Goal: Use online tool/utility: Use online tool/utility

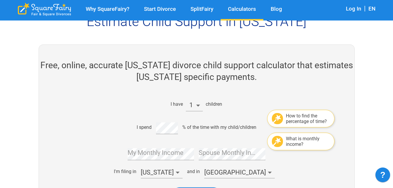
scroll to position [55, 0]
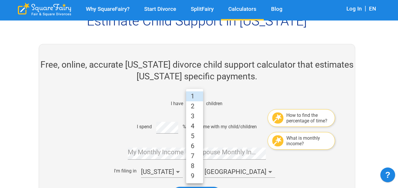
click at [196, 117] on li "3" at bounding box center [194, 116] width 17 height 10
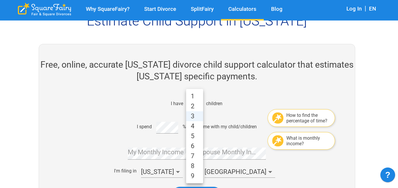
click at [195, 94] on li "1" at bounding box center [194, 96] width 17 height 10
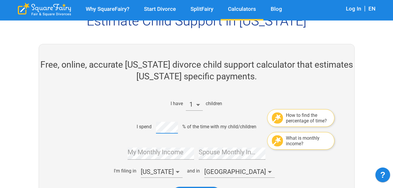
scroll to position [89, 0]
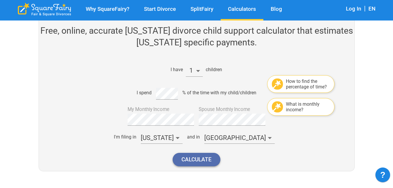
click at [202, 161] on button "Calculate" at bounding box center [197, 159] width 48 height 13
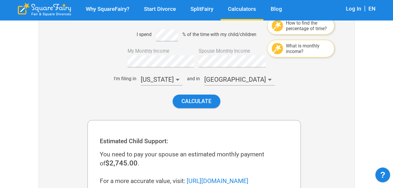
scroll to position [145, 0]
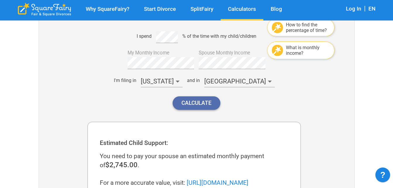
click at [205, 103] on button "Calculate" at bounding box center [197, 102] width 48 height 13
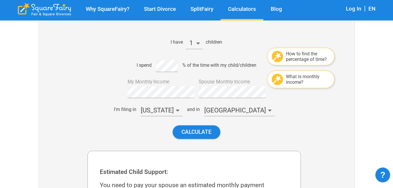
scroll to position [116, 0]
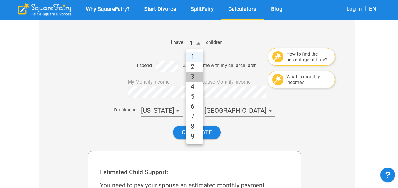
click at [194, 77] on li "3" at bounding box center [194, 77] width 17 height 10
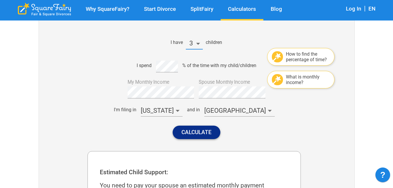
click at [199, 136] on button "Calculate" at bounding box center [197, 132] width 48 height 13
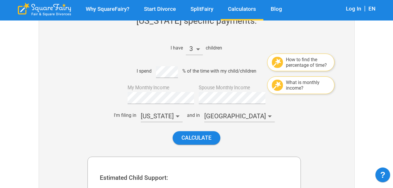
scroll to position [98, 0]
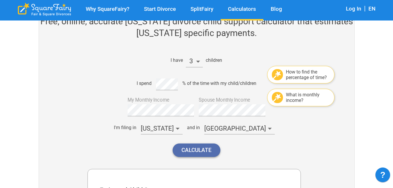
click at [210, 146] on button "Calculate" at bounding box center [197, 150] width 48 height 13
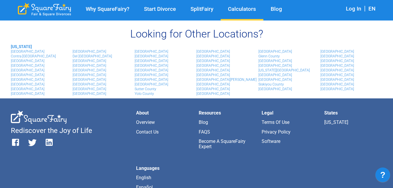
scroll to position [644, 0]
